Goal: Navigation & Orientation: Find specific page/section

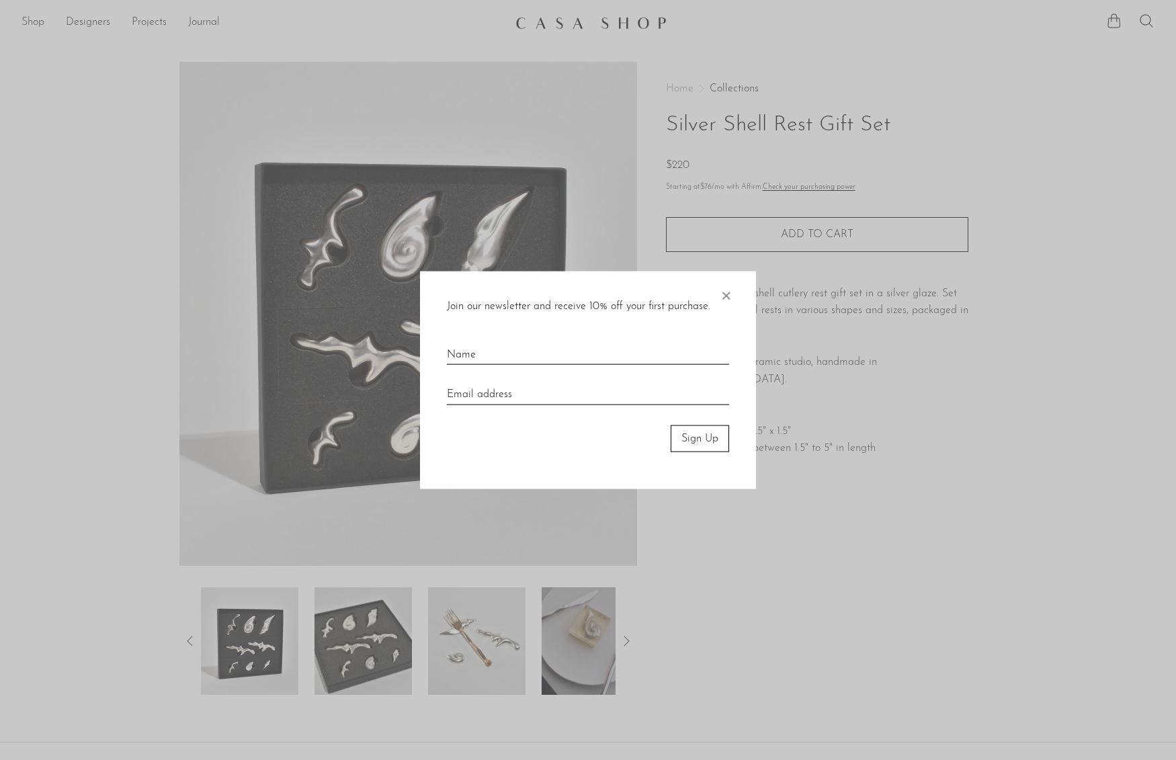
click at [724, 298] on span "×" at bounding box center [725, 292] width 13 height 43
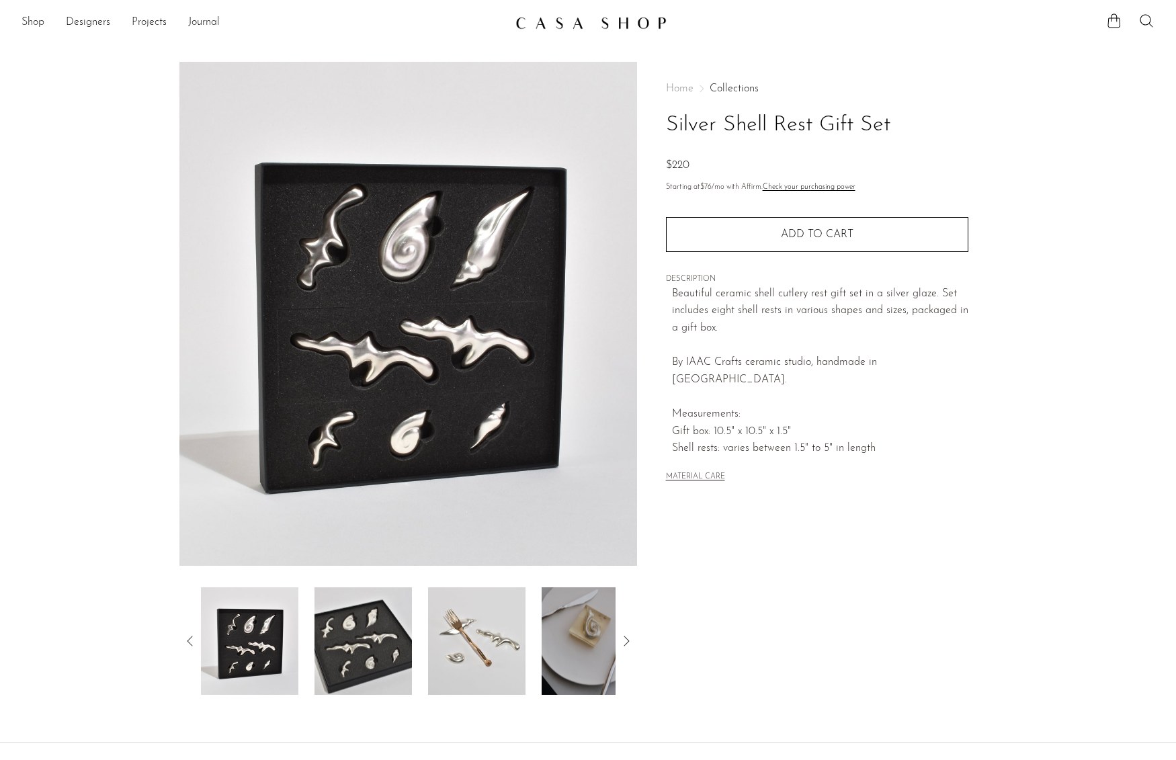
click at [733, 85] on link "Collections" at bounding box center [734, 88] width 49 height 11
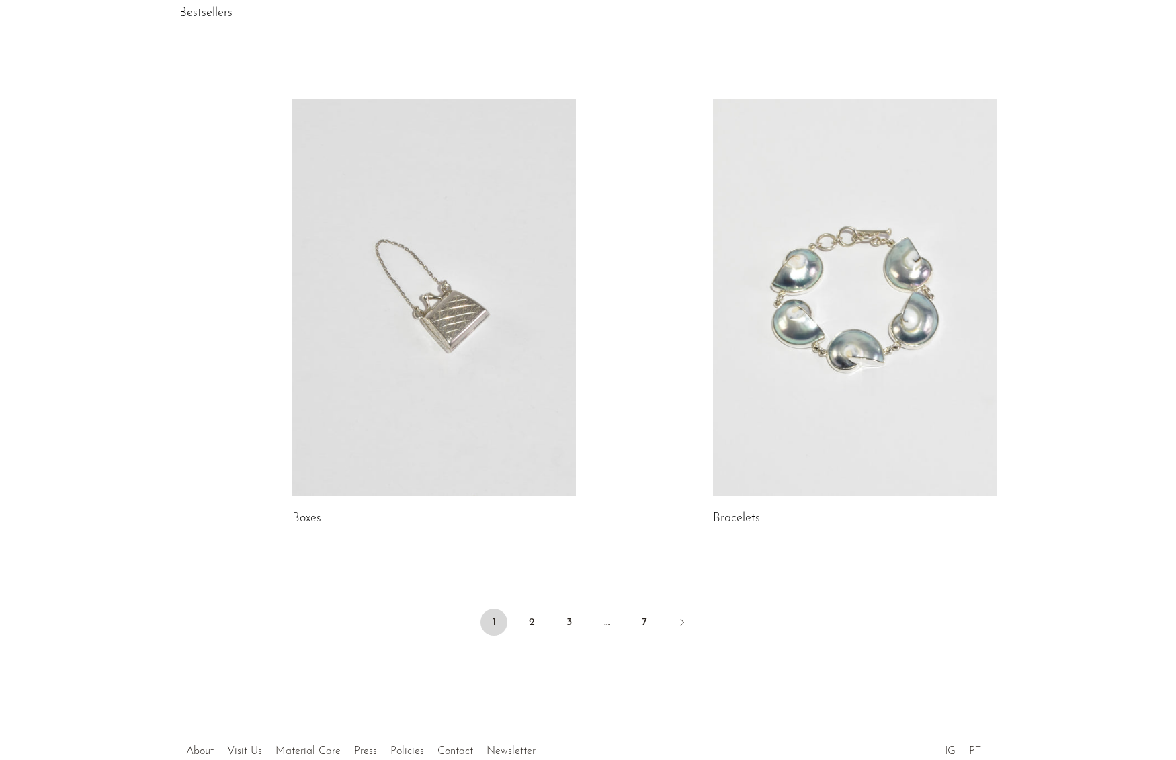
scroll to position [1787, 0]
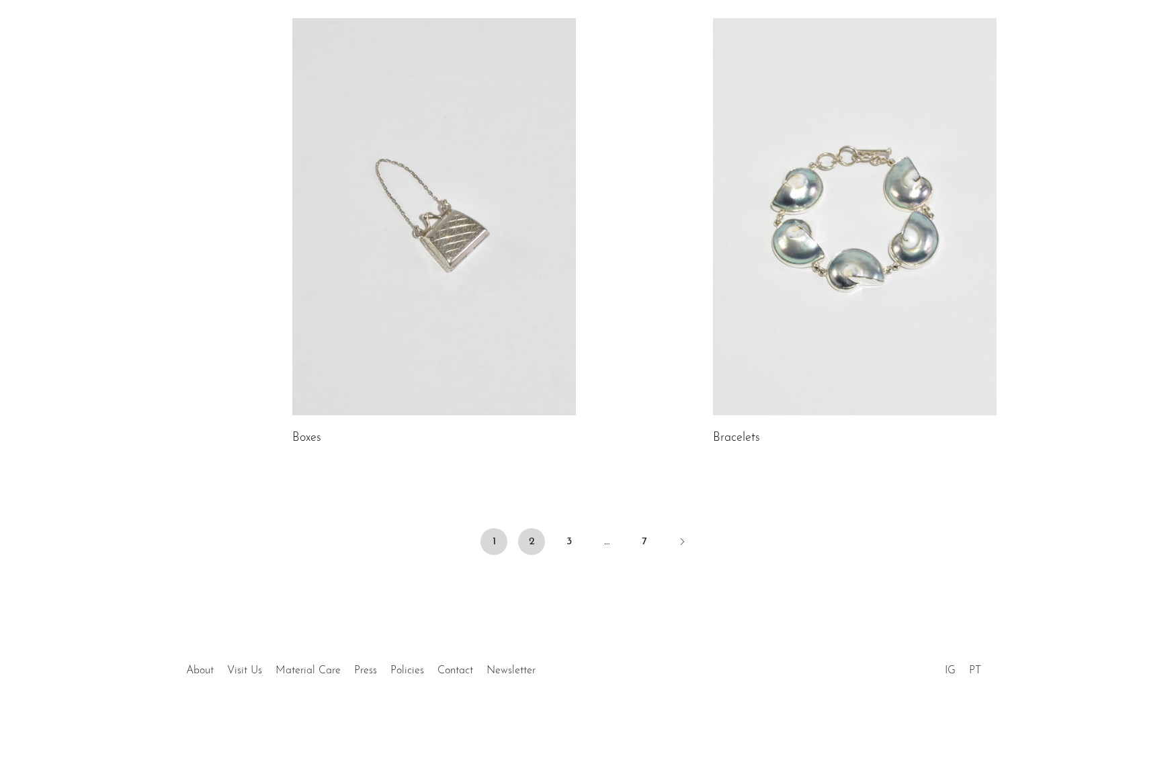
click at [529, 541] on link "2" at bounding box center [531, 541] width 27 height 27
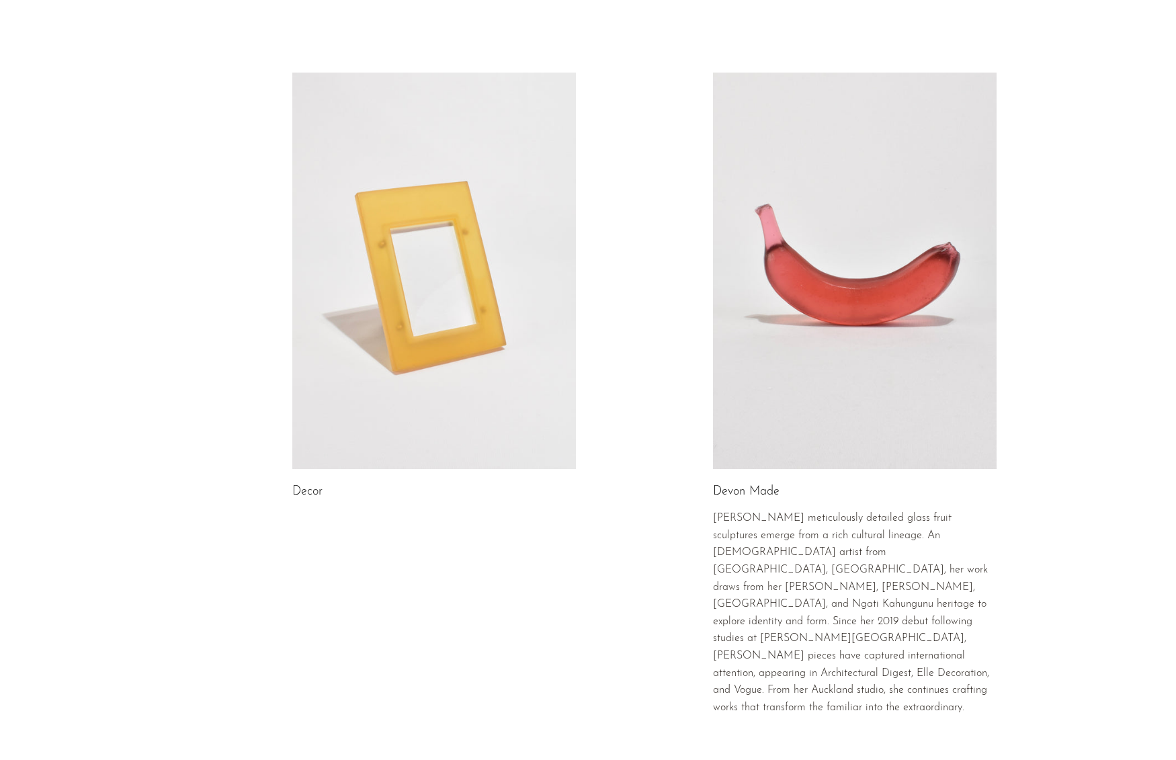
scroll to position [2141, 0]
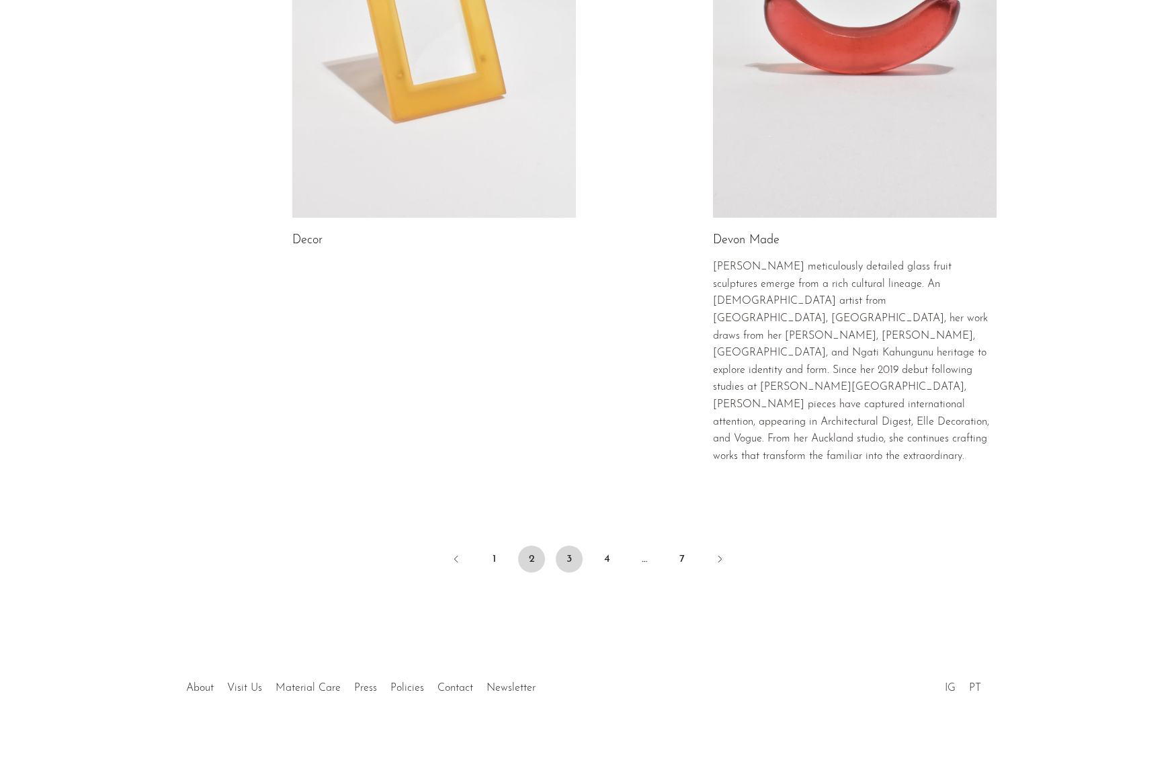
click at [570, 546] on link "3" at bounding box center [569, 559] width 27 height 27
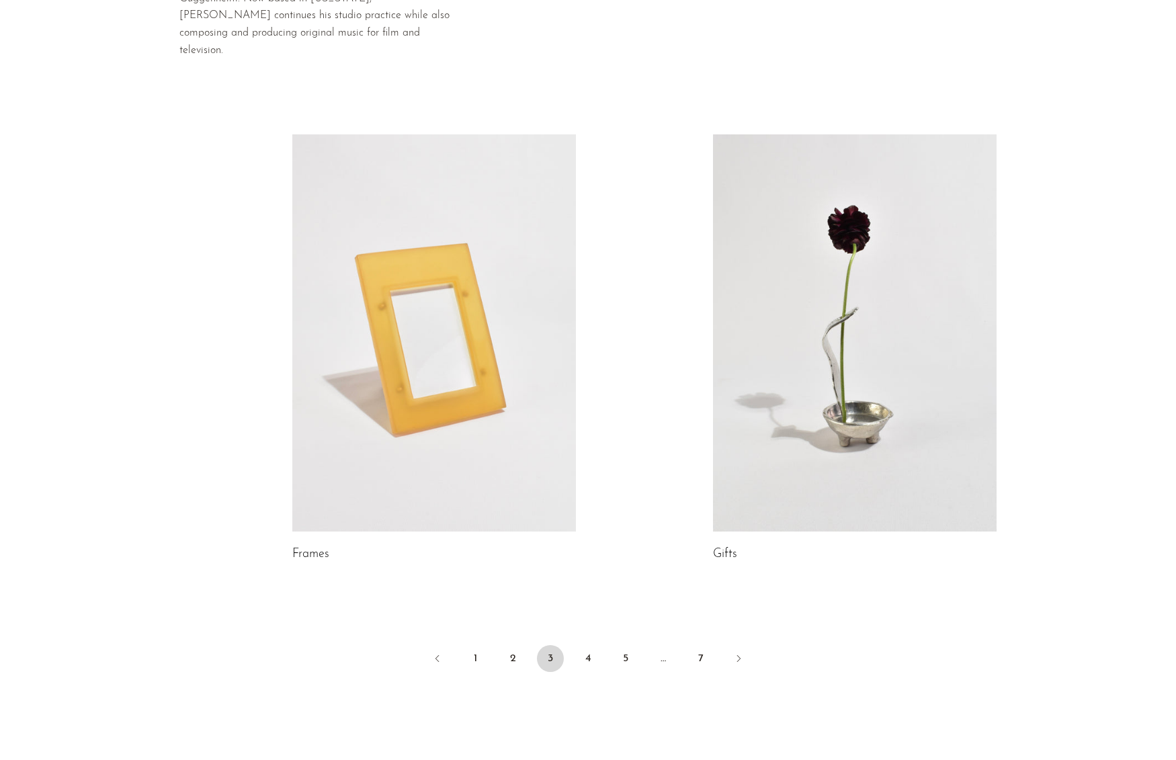
scroll to position [2198, 0]
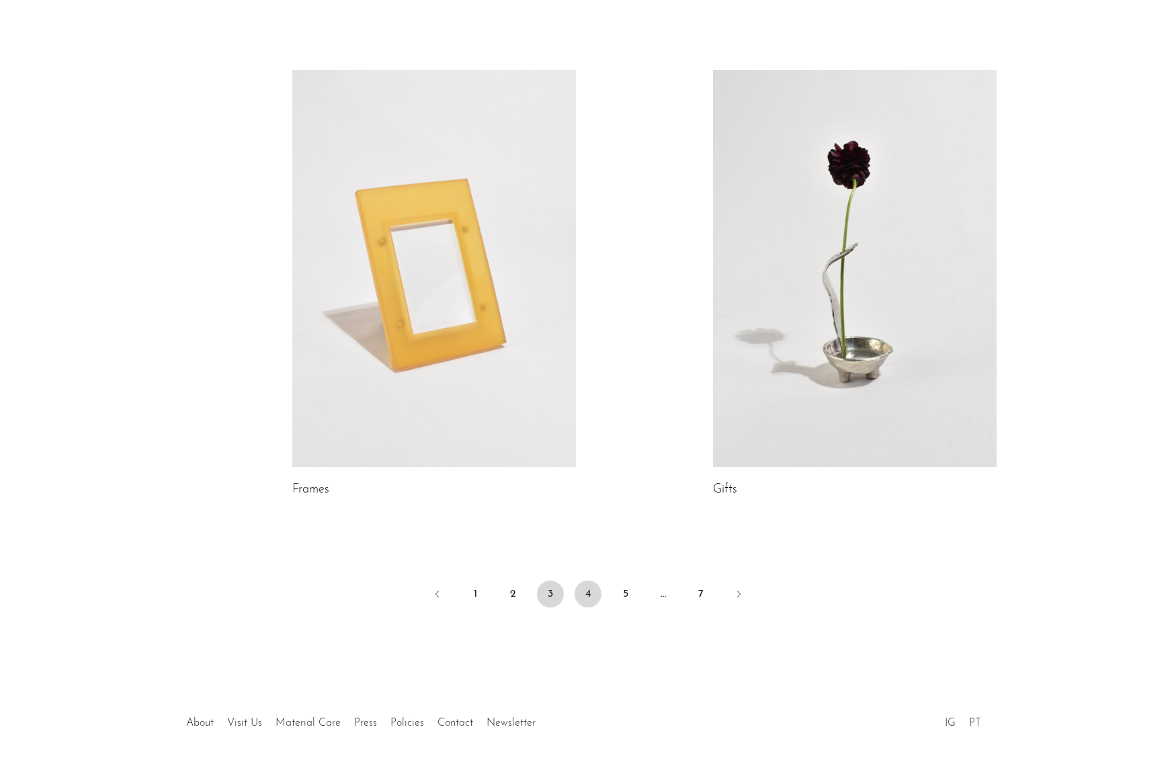
click at [592, 581] on link "4" at bounding box center [587, 594] width 27 height 27
